Goal: Information Seeking & Learning: Learn about a topic

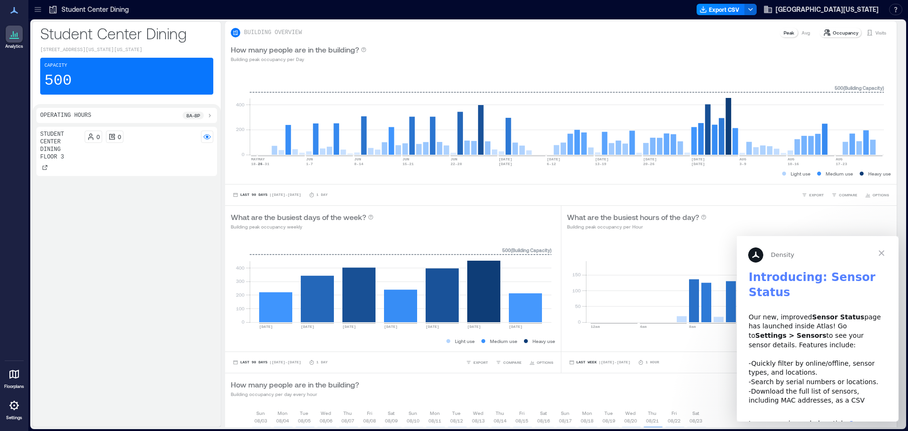
click at [39, 11] on icon at bounding box center [37, 9] width 9 height 9
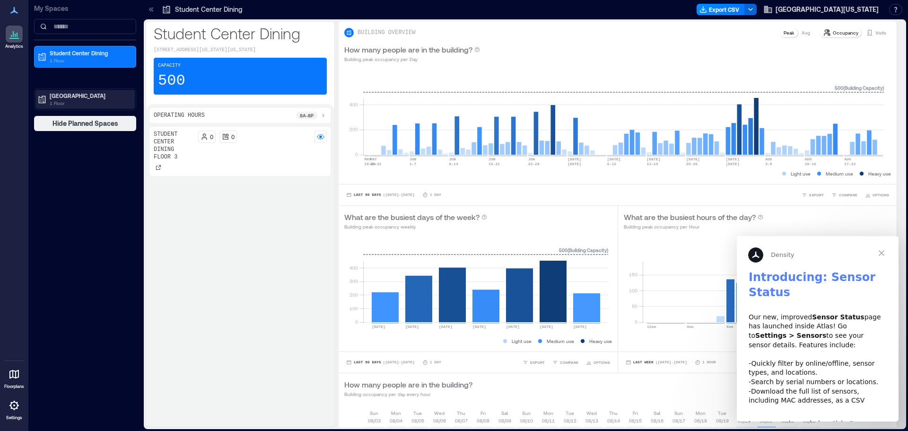
click at [78, 97] on p "Valley Dining Center" at bounding box center [89, 96] width 79 height 8
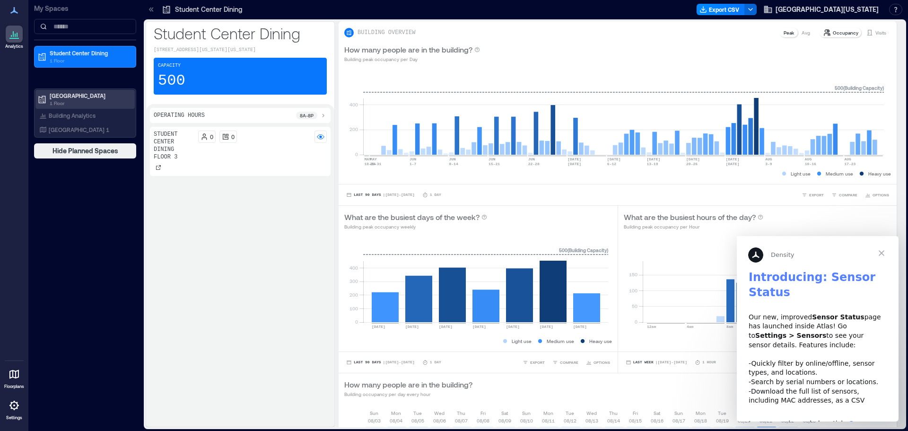
click at [55, 91] on div "Valley Dining Center 1 Floor" at bounding box center [84, 99] width 99 height 19
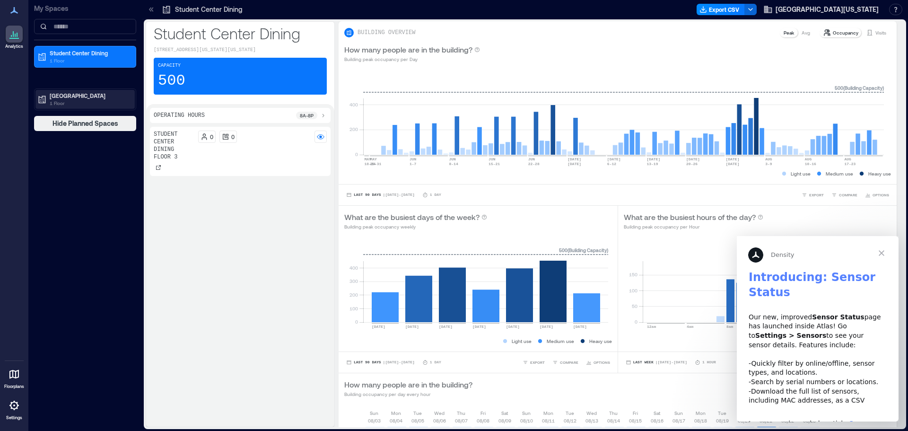
click at [80, 95] on p "Valley Dining Center" at bounding box center [89, 96] width 79 height 8
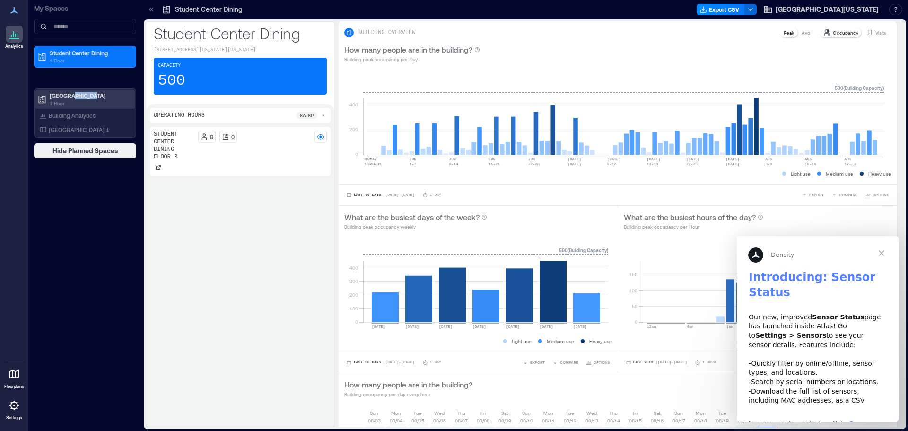
click at [79, 95] on p "Valley Dining Center" at bounding box center [89, 96] width 79 height 8
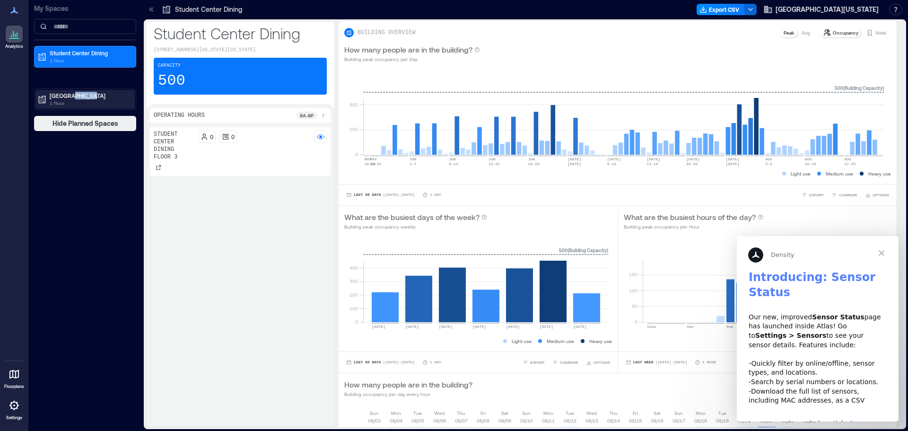
click at [80, 97] on p "Valley Dining Center" at bounding box center [89, 96] width 79 height 8
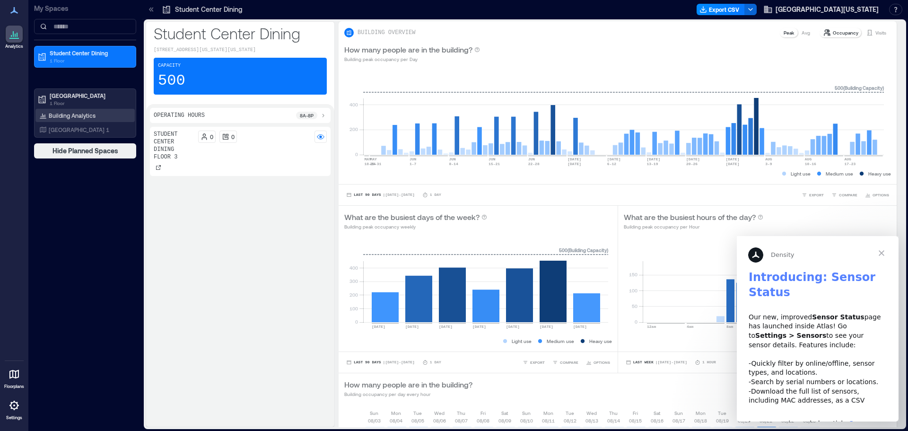
click at [78, 112] on p "Building Analytics" at bounding box center [72, 116] width 47 height 8
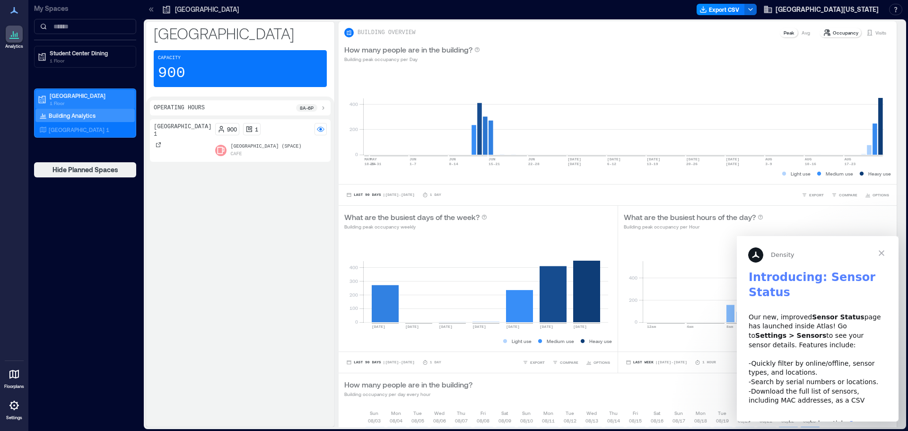
click at [82, 91] on div "Valley Dining Center 1 Floor" at bounding box center [84, 99] width 99 height 19
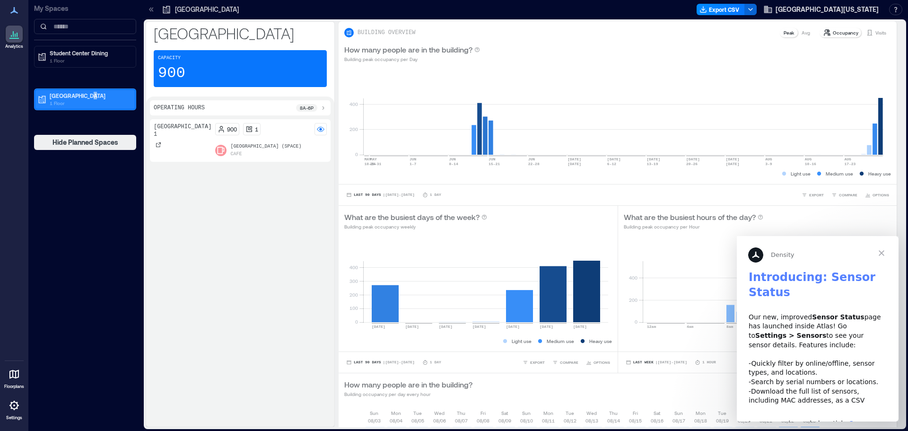
click at [82, 91] on div "Valley Dining Center 1 Floor" at bounding box center [84, 99] width 99 height 19
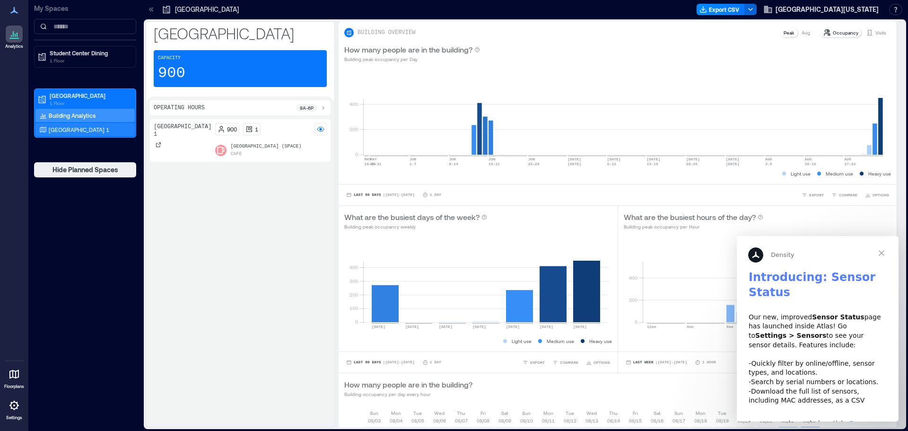
click at [95, 127] on p "Valley Dining Center 1" at bounding box center [79, 130] width 61 height 8
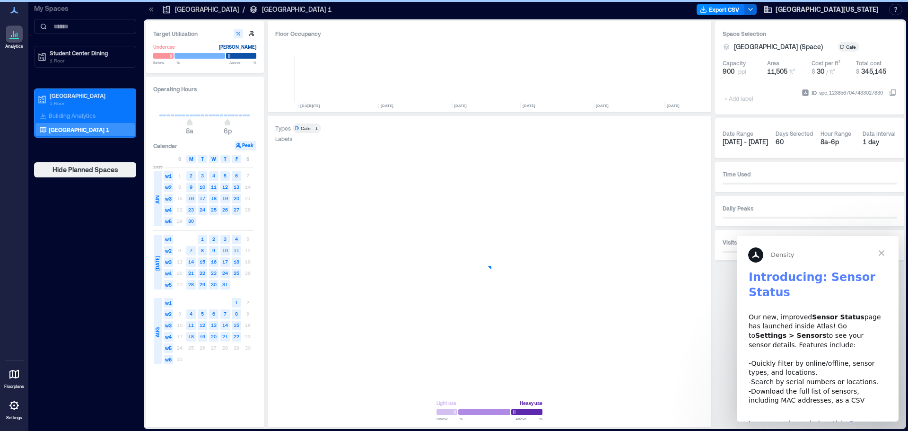
scroll to position [0, 1098]
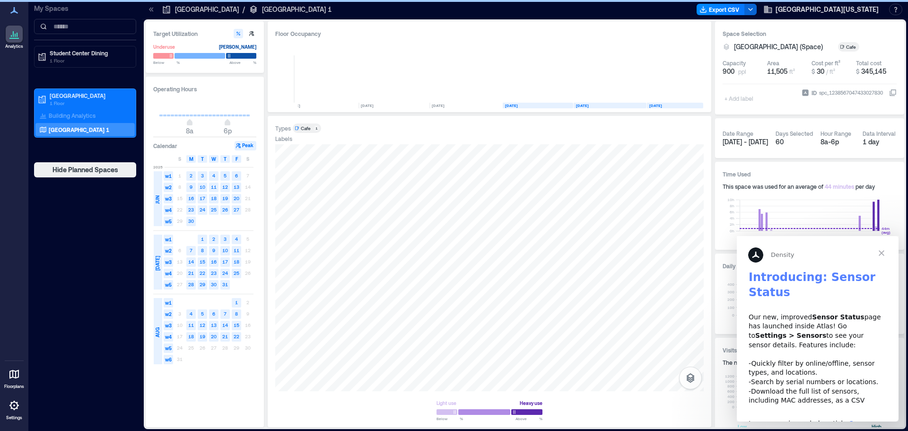
click at [14, 37] on icon at bounding box center [14, 33] width 11 height 11
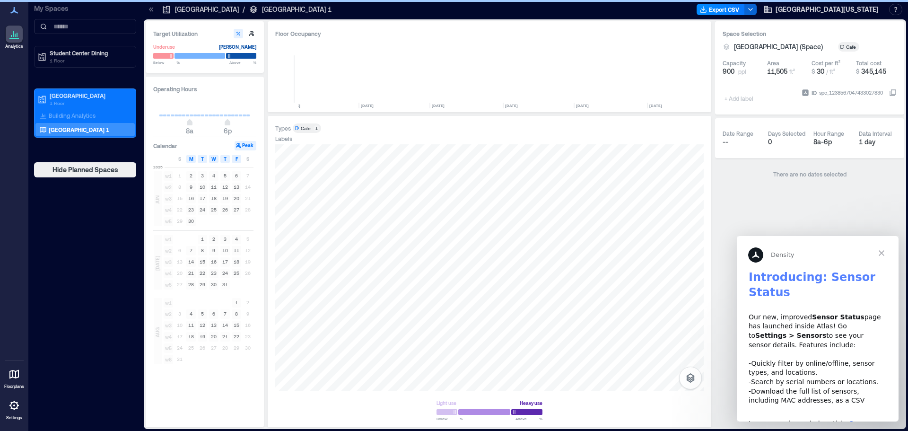
click at [18, 35] on icon at bounding box center [14, 33] width 11 height 11
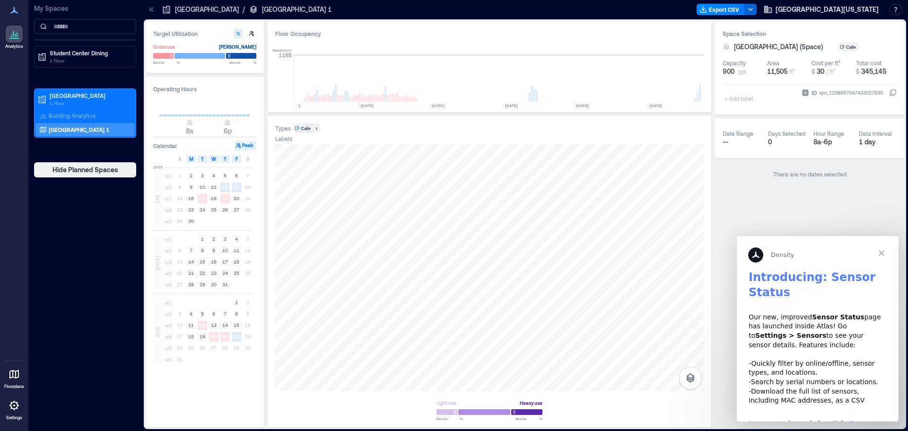
drag, startPoint x: 13, startPoint y: 31, endPoint x: 49, endPoint y: 49, distance: 40.4
click at [13, 31] on icon at bounding box center [13, 34] width 1 height 6
click at [71, 52] on p "Student Center Dining" at bounding box center [89, 53] width 79 height 8
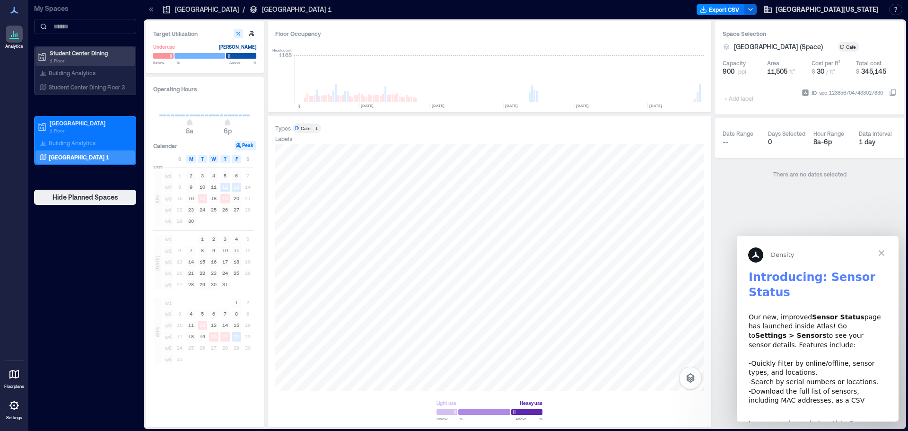
click at [86, 54] on p "Student Center Dining" at bounding box center [89, 53] width 79 height 8
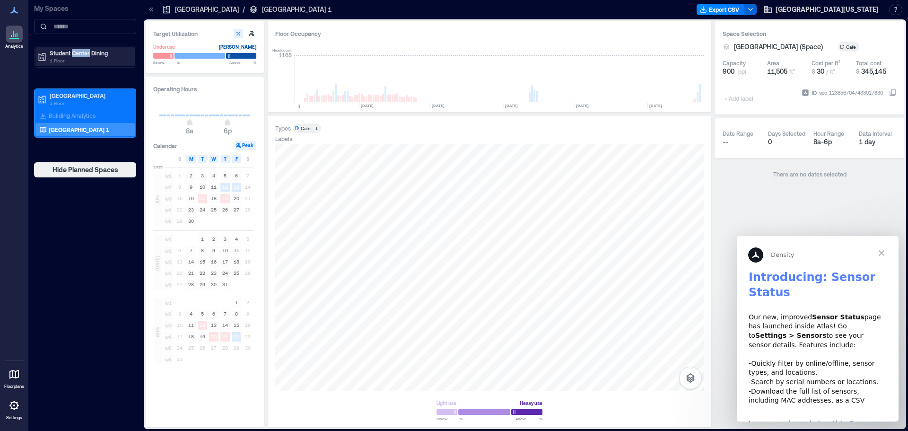
click at [87, 56] on p "Student Center Dining" at bounding box center [89, 53] width 79 height 8
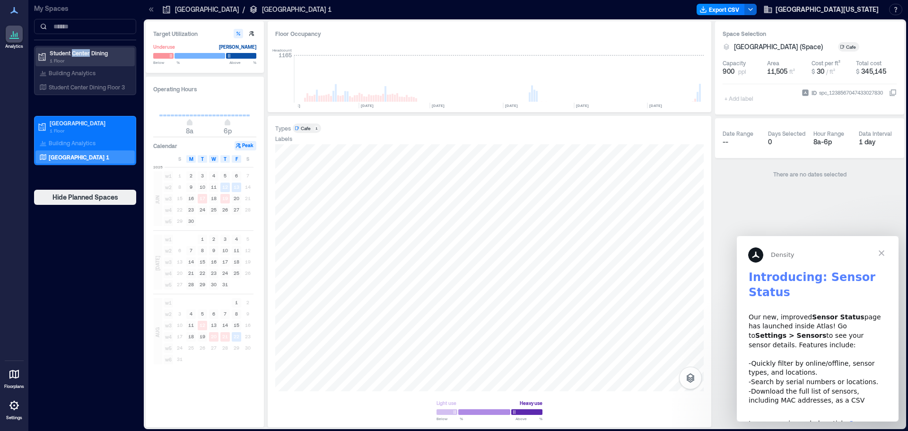
click at [88, 54] on p "Student Center Dining" at bounding box center [89, 53] width 79 height 8
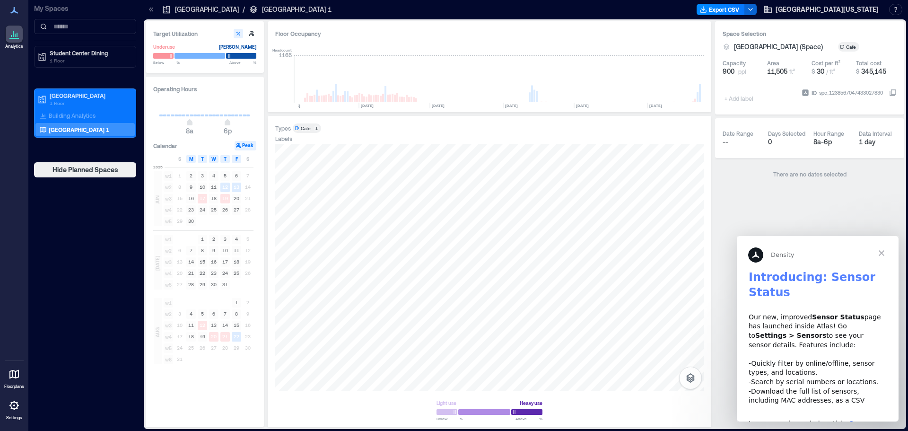
click at [110, 313] on div "My Spaces Student Center Dining 1 Floor Valley Dining Center 1 Floor Building A…" at bounding box center [84, 215] width 113 height 431
click at [78, 90] on div "Valley Dining Center 1 Floor" at bounding box center [84, 99] width 99 height 19
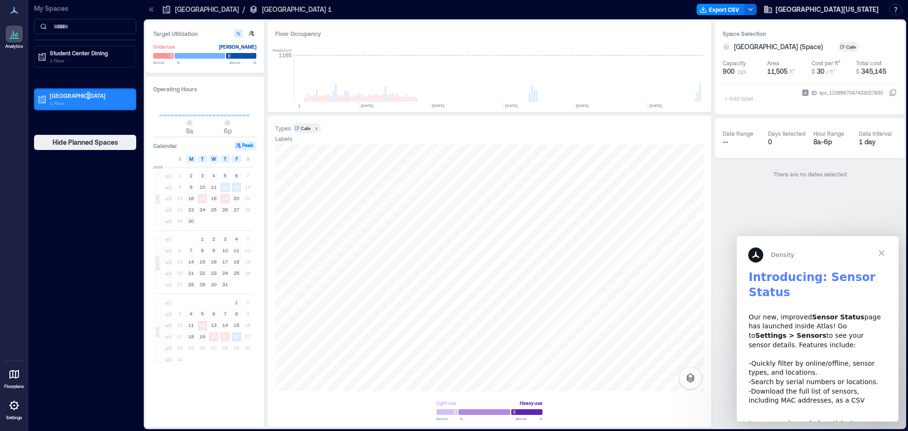
click at [102, 95] on p "Valley Dining Center" at bounding box center [89, 96] width 79 height 8
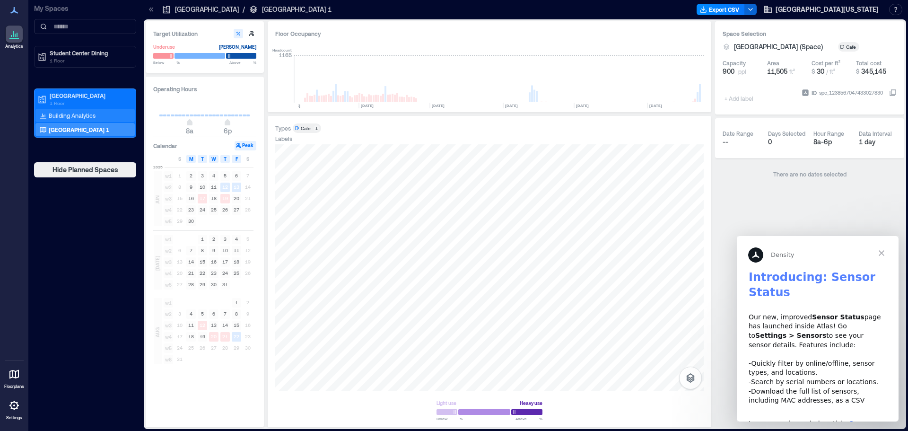
drag, startPoint x: 99, startPoint y: 111, endPoint x: 118, endPoint y: 108, distance: 18.7
click at [100, 111] on div "Building Analytics" at bounding box center [84, 115] width 99 height 13
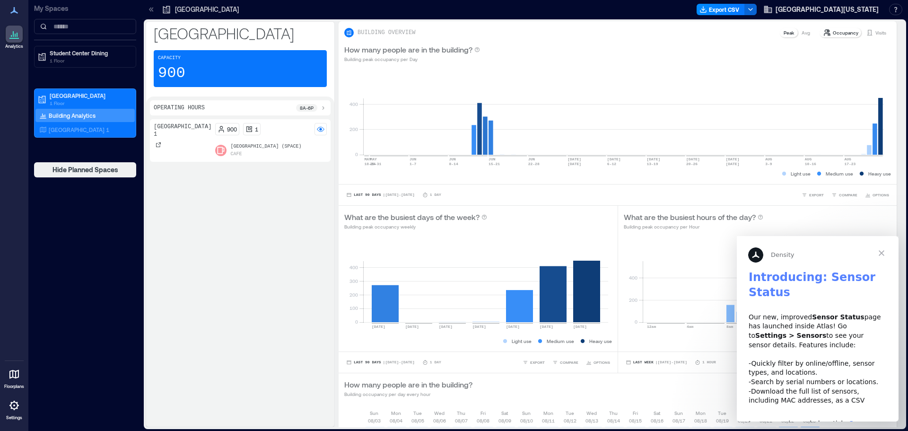
click at [80, 89] on div "Student Center Dining 1 Floor Valley Dining Center 1 Floor Building Analytics V…" at bounding box center [85, 101] width 102 height 111
click at [70, 51] on p "Student Center Dining" at bounding box center [89, 53] width 79 height 8
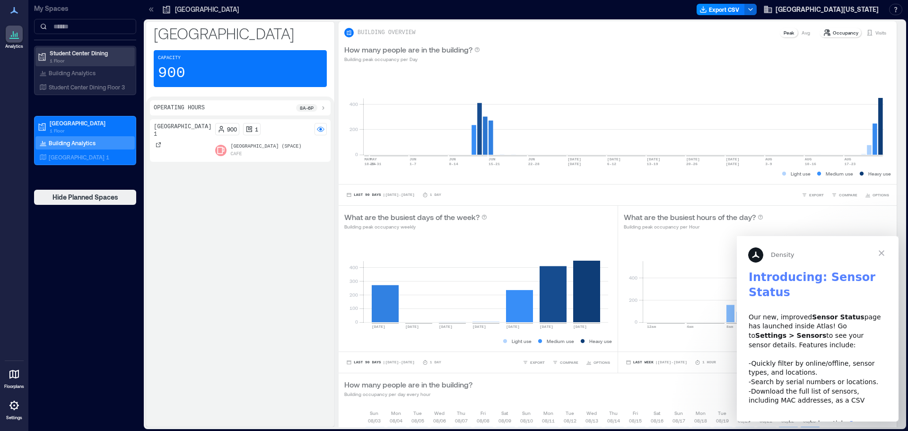
click at [77, 53] on p "Student Center Dining" at bounding box center [89, 53] width 79 height 8
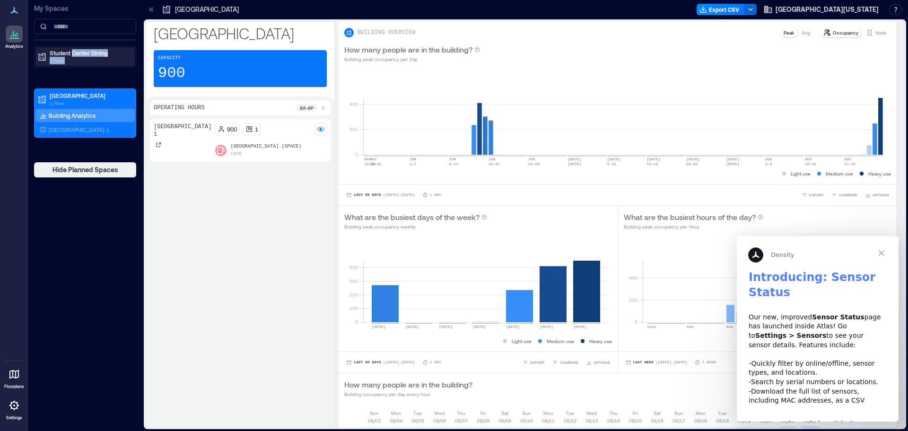
drag, startPoint x: 74, startPoint y: 55, endPoint x: 77, endPoint y: 62, distance: 8.1
click at [77, 59] on div "Student Center Dining 1 Floor" at bounding box center [89, 56] width 79 height 15
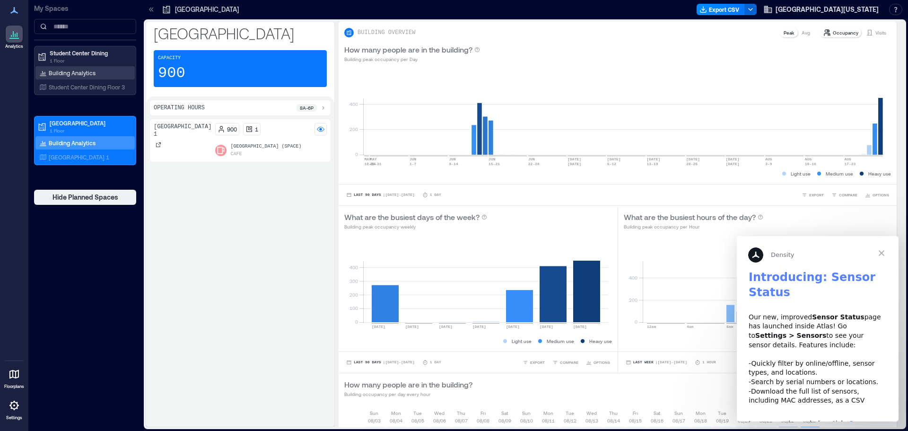
click at [75, 73] on p "Building Analytics" at bounding box center [72, 73] width 47 height 8
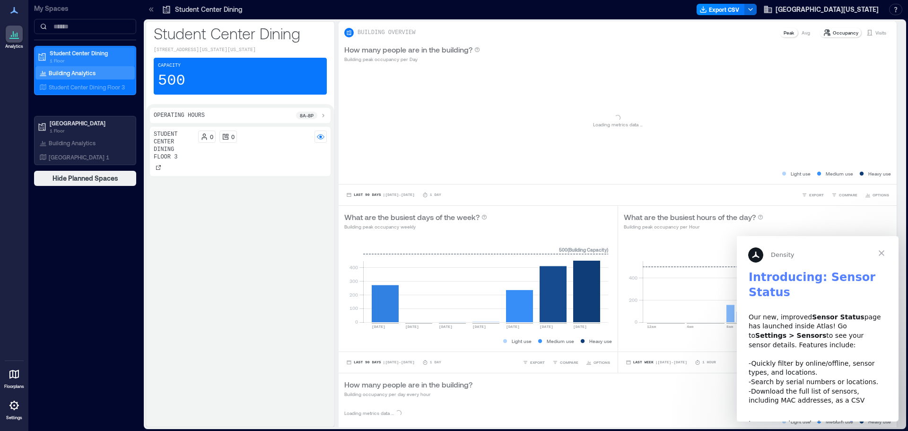
click at [83, 57] on p "1 Floor" at bounding box center [89, 61] width 79 height 8
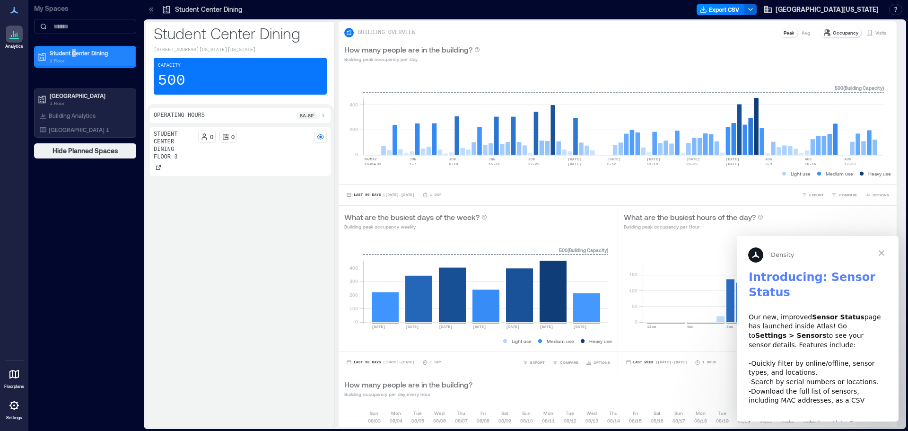
click at [75, 47] on div "My Spaces Student Center Dining 1 Floor Valley Dining Center 1 Floor Building A…" at bounding box center [84, 79] width 113 height 158
click at [76, 59] on p "1 Floor" at bounding box center [89, 61] width 79 height 8
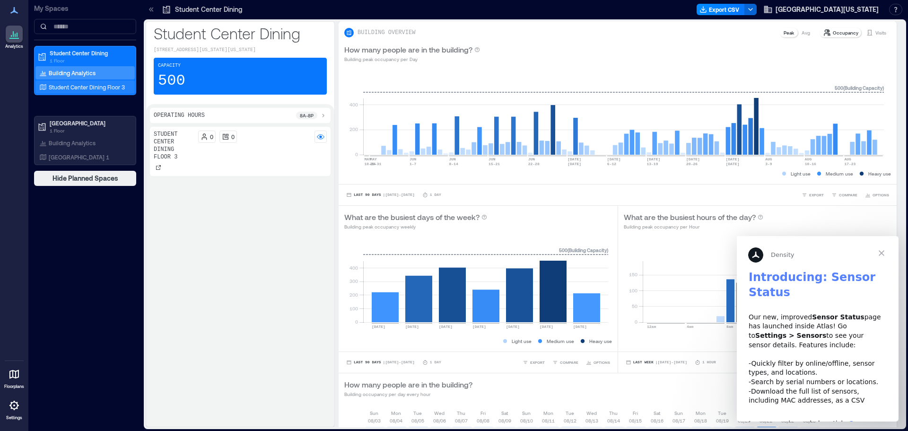
click at [78, 88] on p "Student Center Dining Floor 3" at bounding box center [87, 87] width 76 height 8
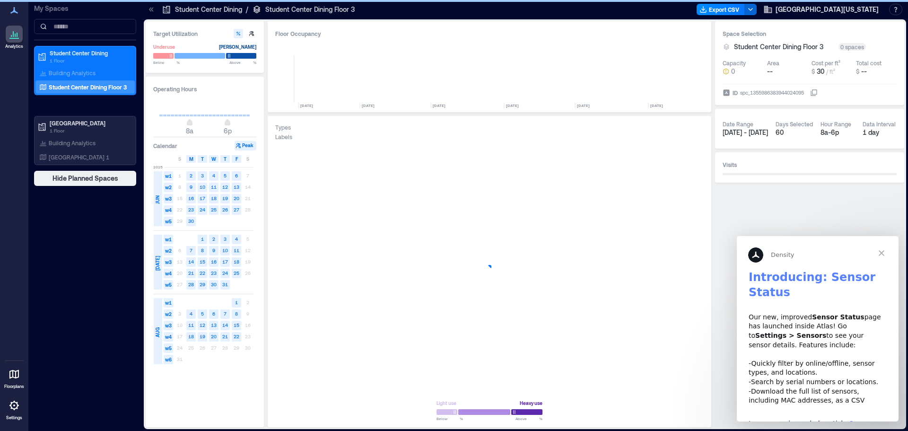
scroll to position [0, 502]
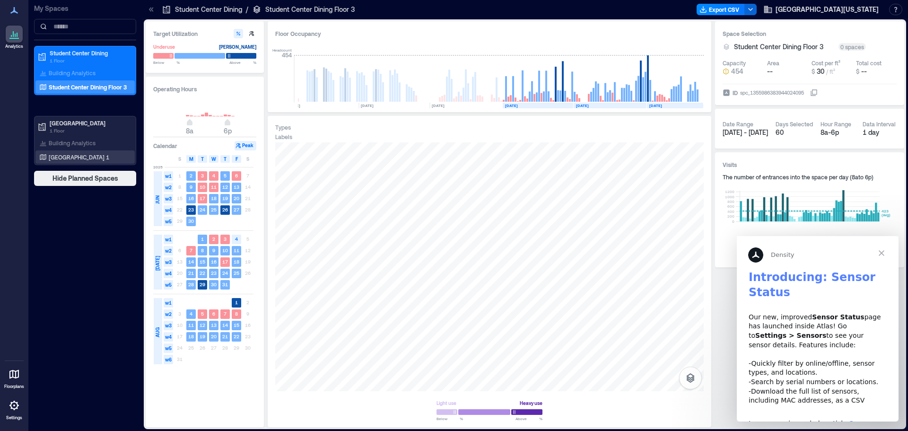
click at [59, 156] on p "Valley Dining Center 1" at bounding box center [79, 157] width 61 height 8
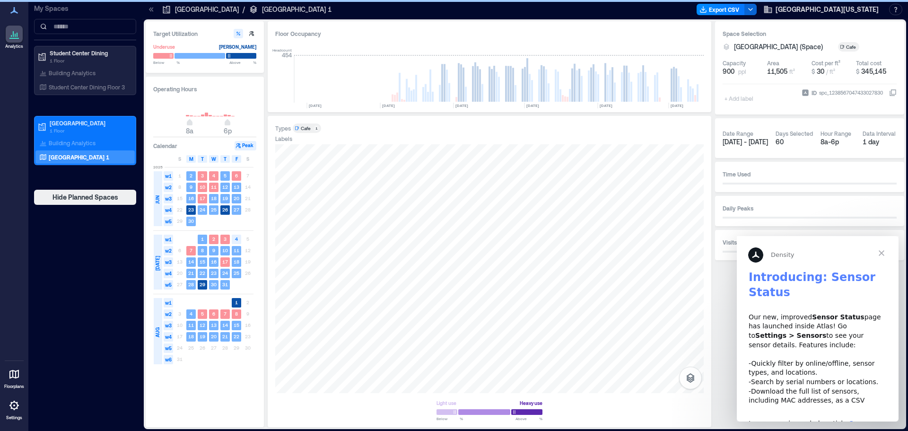
scroll to position [0, 1098]
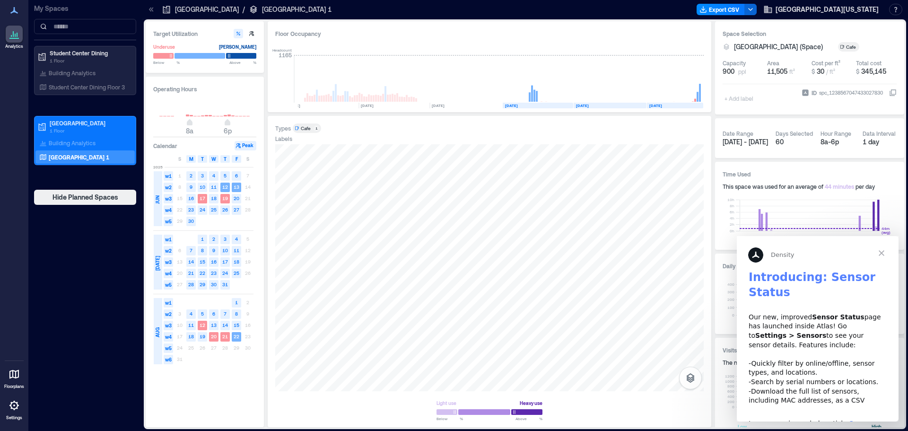
click at [881, 250] on span "Close" at bounding box center [881, 253] width 34 height 34
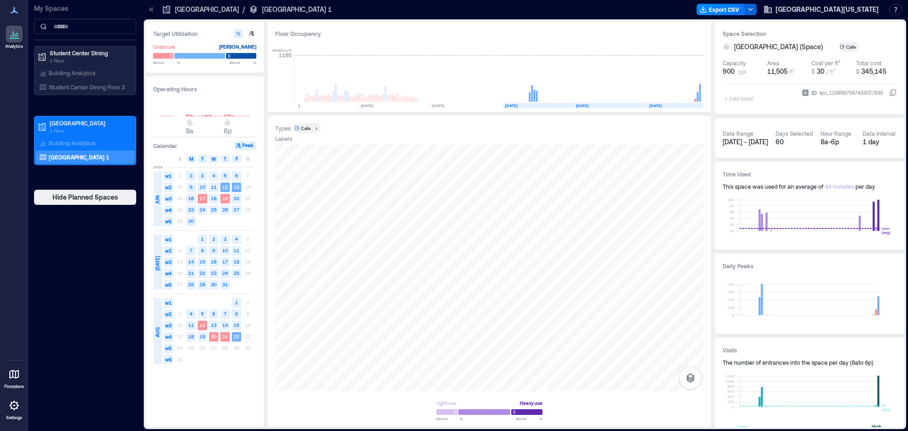
click at [13, 409] on icon at bounding box center [14, 404] width 11 height 11
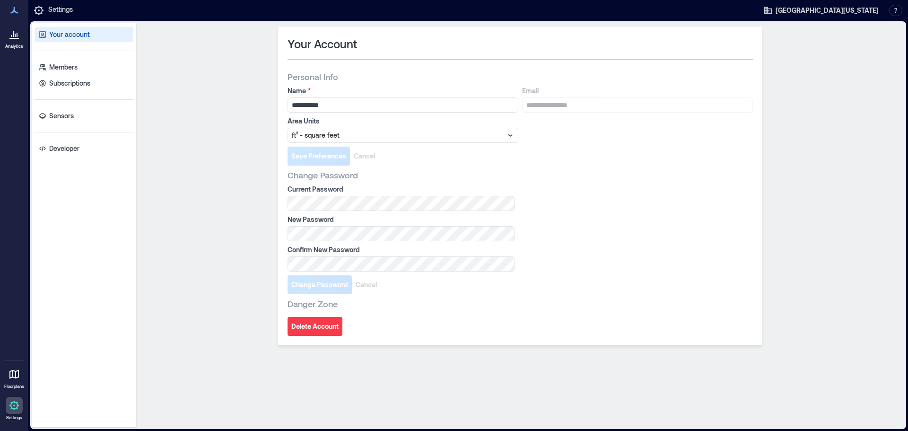
drag, startPoint x: 17, startPoint y: 11, endPoint x: 14, endPoint y: 38, distance: 26.7
click at [17, 12] on icon at bounding box center [14, 10] width 11 height 11
click at [54, 9] on p "Settings" at bounding box center [60, 10] width 25 height 11
click at [35, 10] on icon at bounding box center [38, 10] width 9 height 9
